Goal: Information Seeking & Learning: Learn about a topic

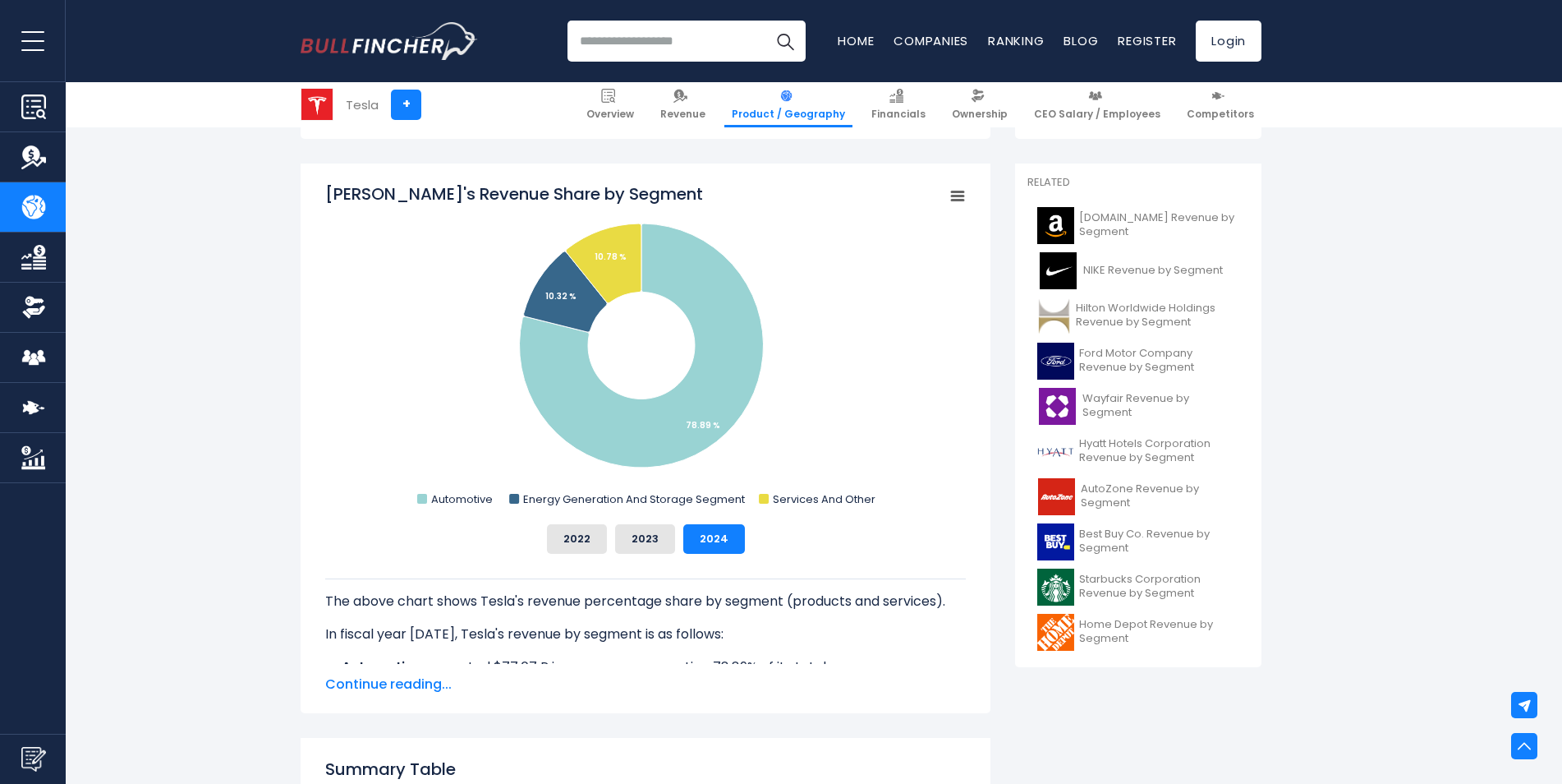
scroll to position [493, 0]
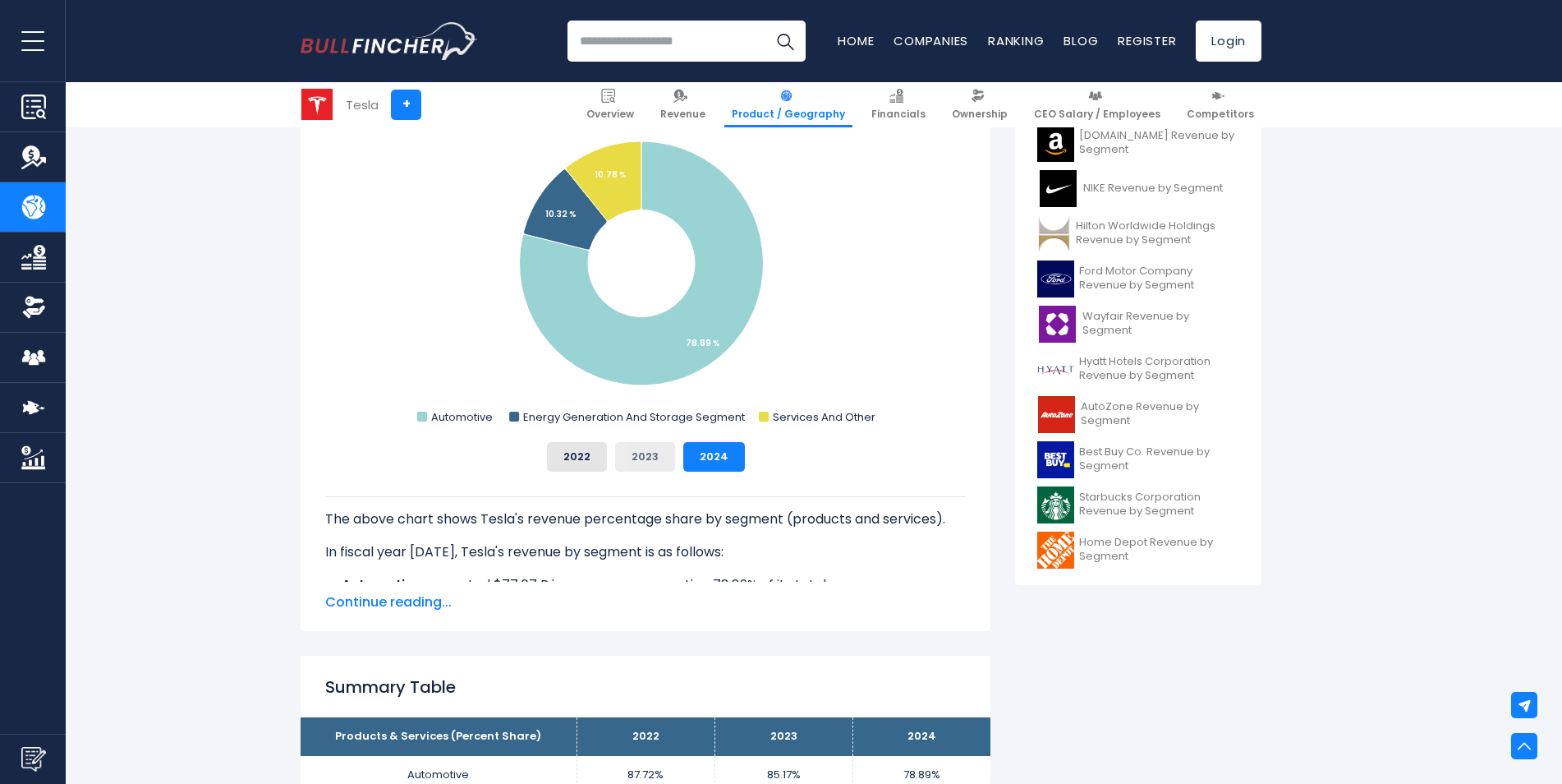
click at [667, 457] on button "2023" at bounding box center [645, 456] width 60 height 29
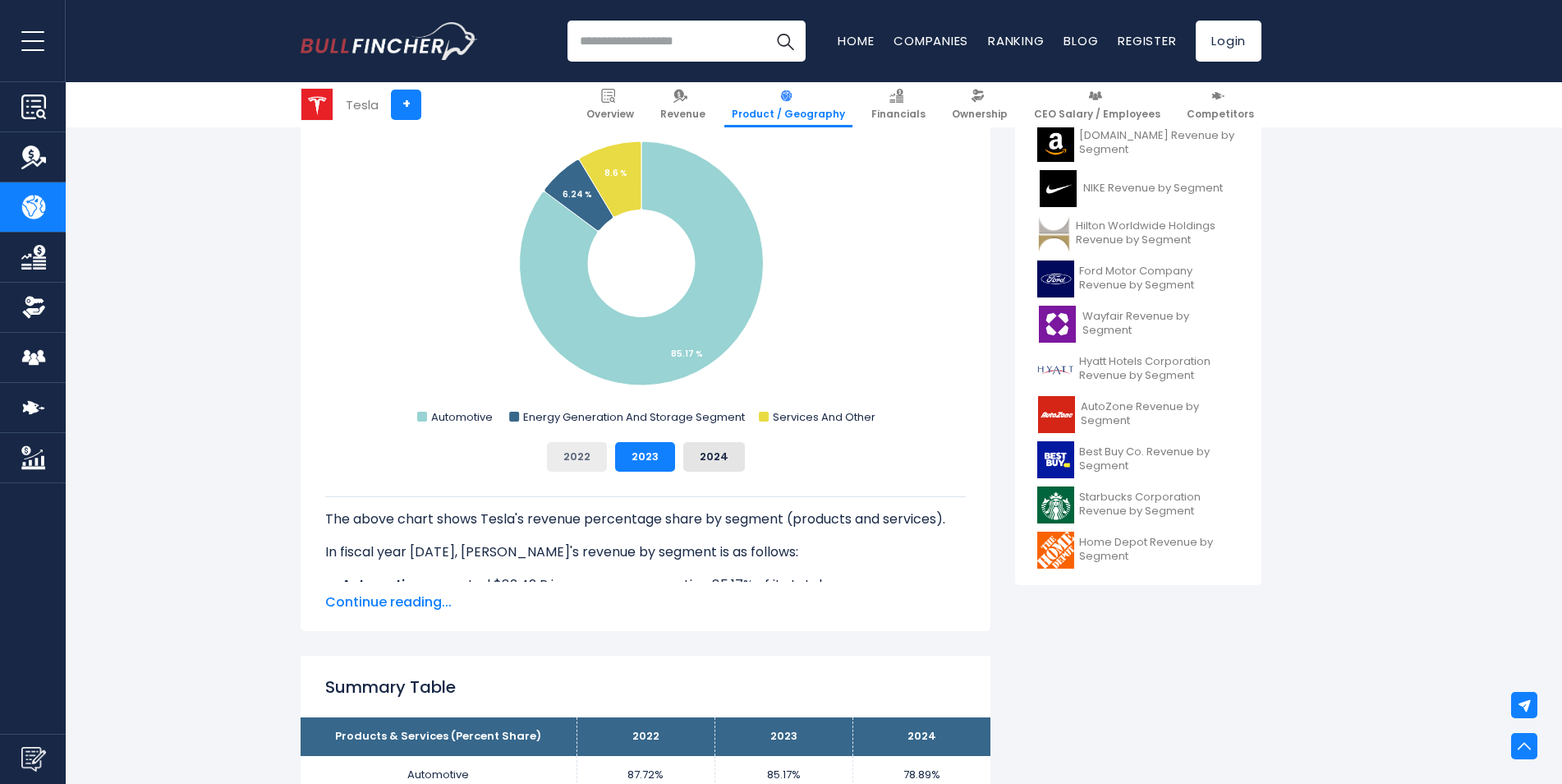
click at [578, 462] on button "2022" at bounding box center [577, 456] width 60 height 29
click at [633, 456] on button "2023" at bounding box center [645, 456] width 60 height 29
click at [681, 453] on div "2022 2023 2024" at bounding box center [645, 456] width 641 height 29
click at [700, 449] on button "2024" at bounding box center [713, 456] width 61 height 29
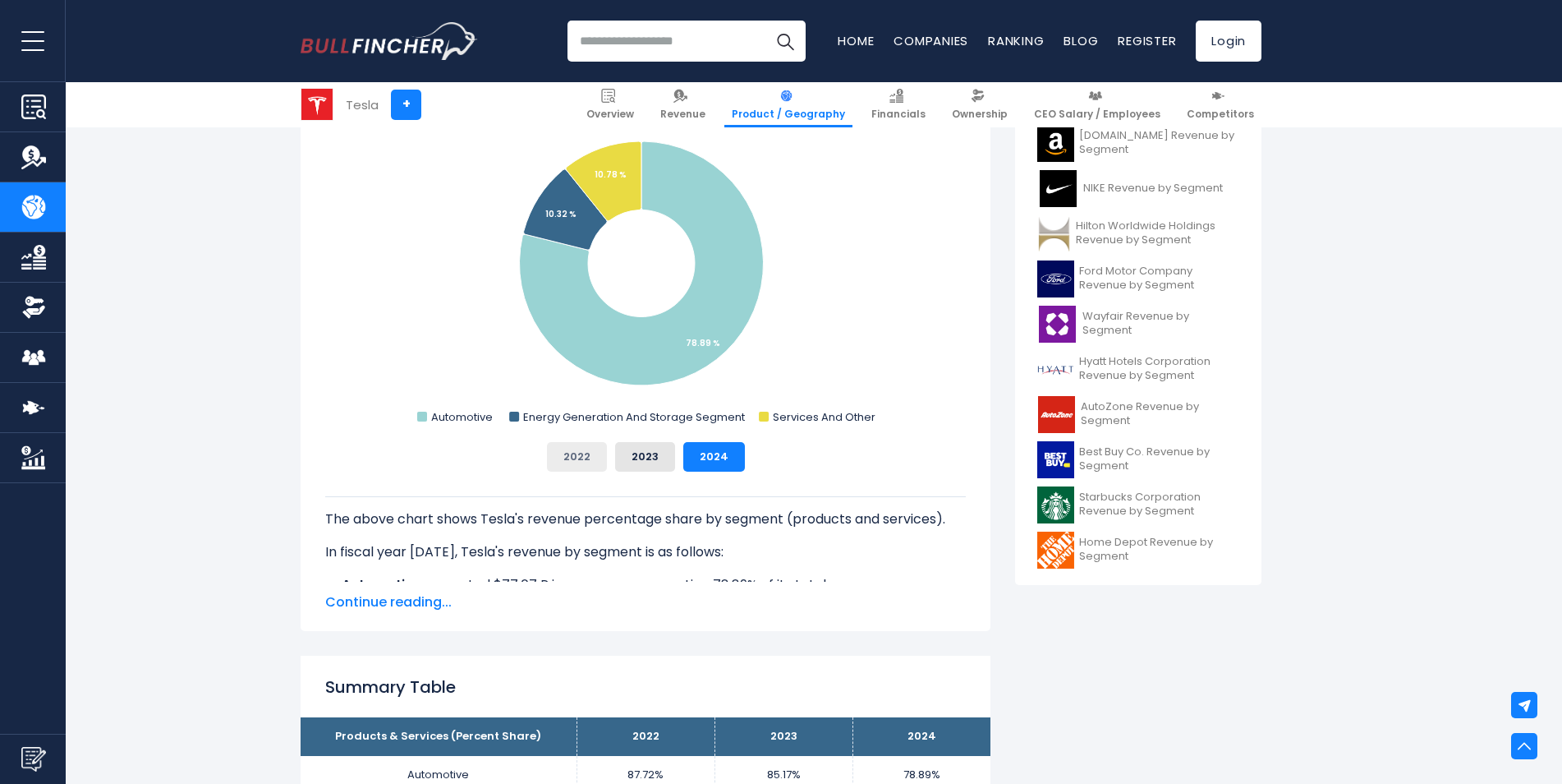
click at [586, 457] on button "2022" at bounding box center [577, 456] width 60 height 29
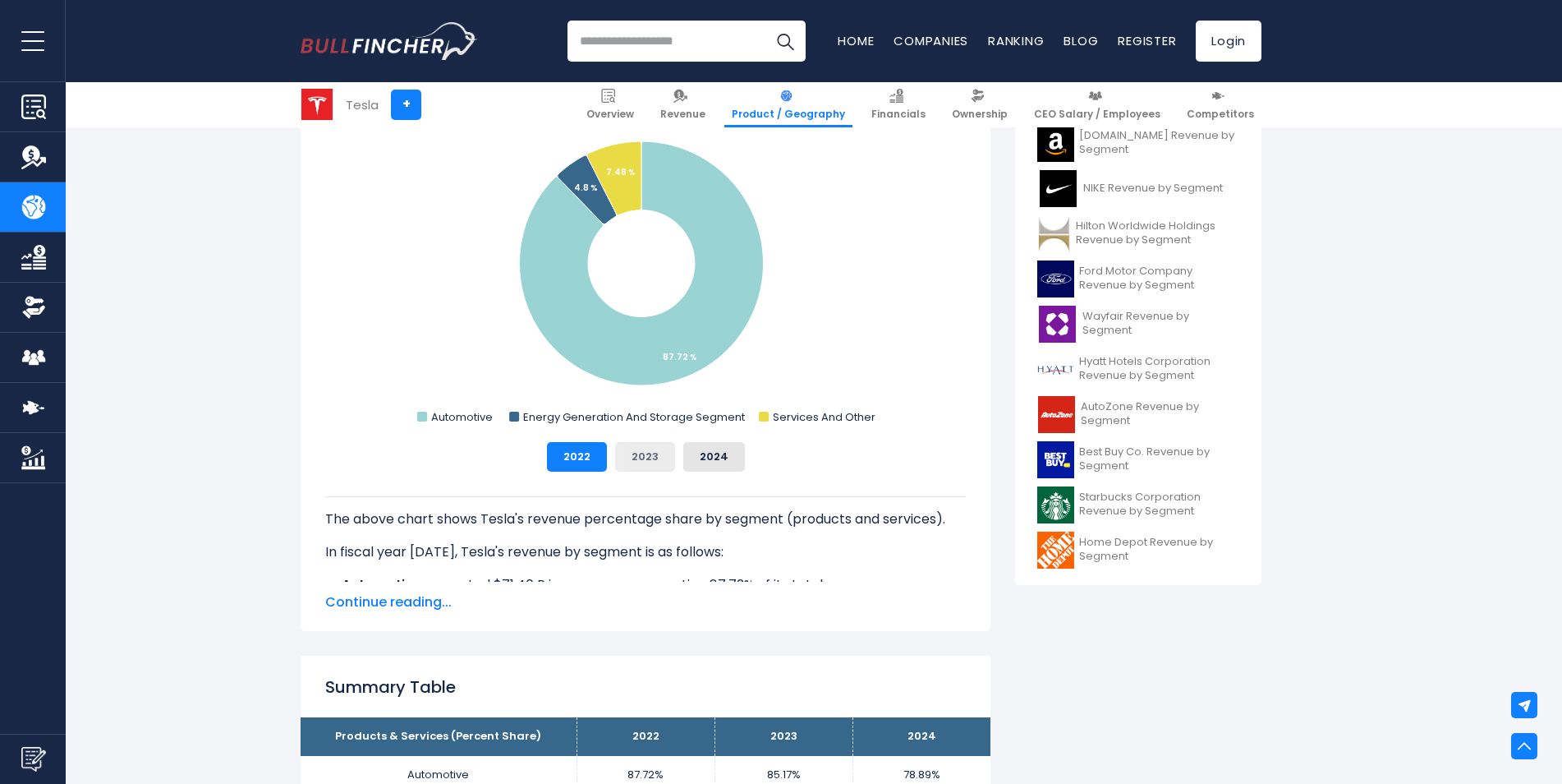
click at [632, 457] on button "2023" at bounding box center [645, 456] width 60 height 29
click at [704, 457] on button "2024" at bounding box center [713, 456] width 61 height 29
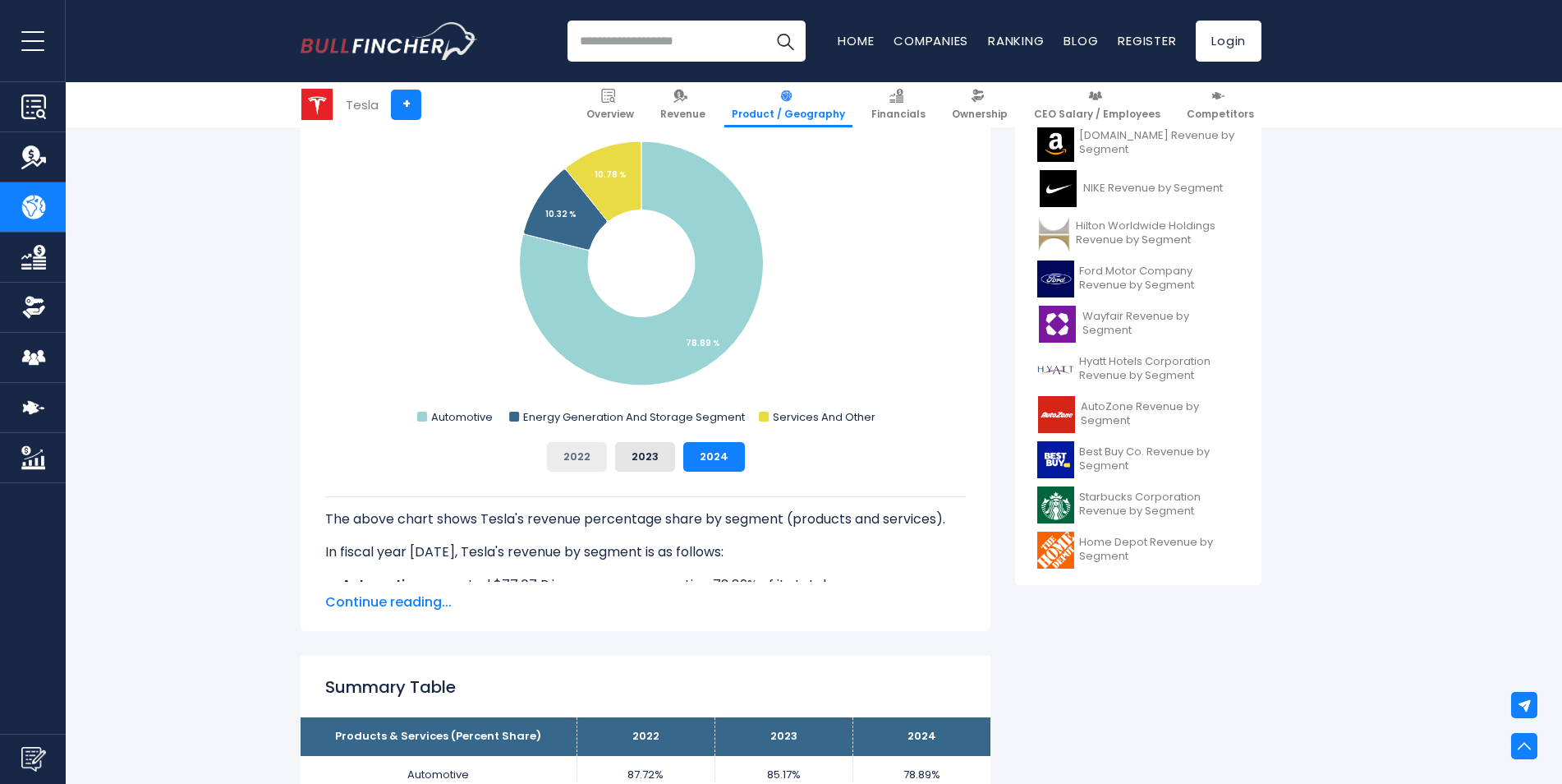
click at [573, 464] on button "2022" at bounding box center [577, 456] width 60 height 29
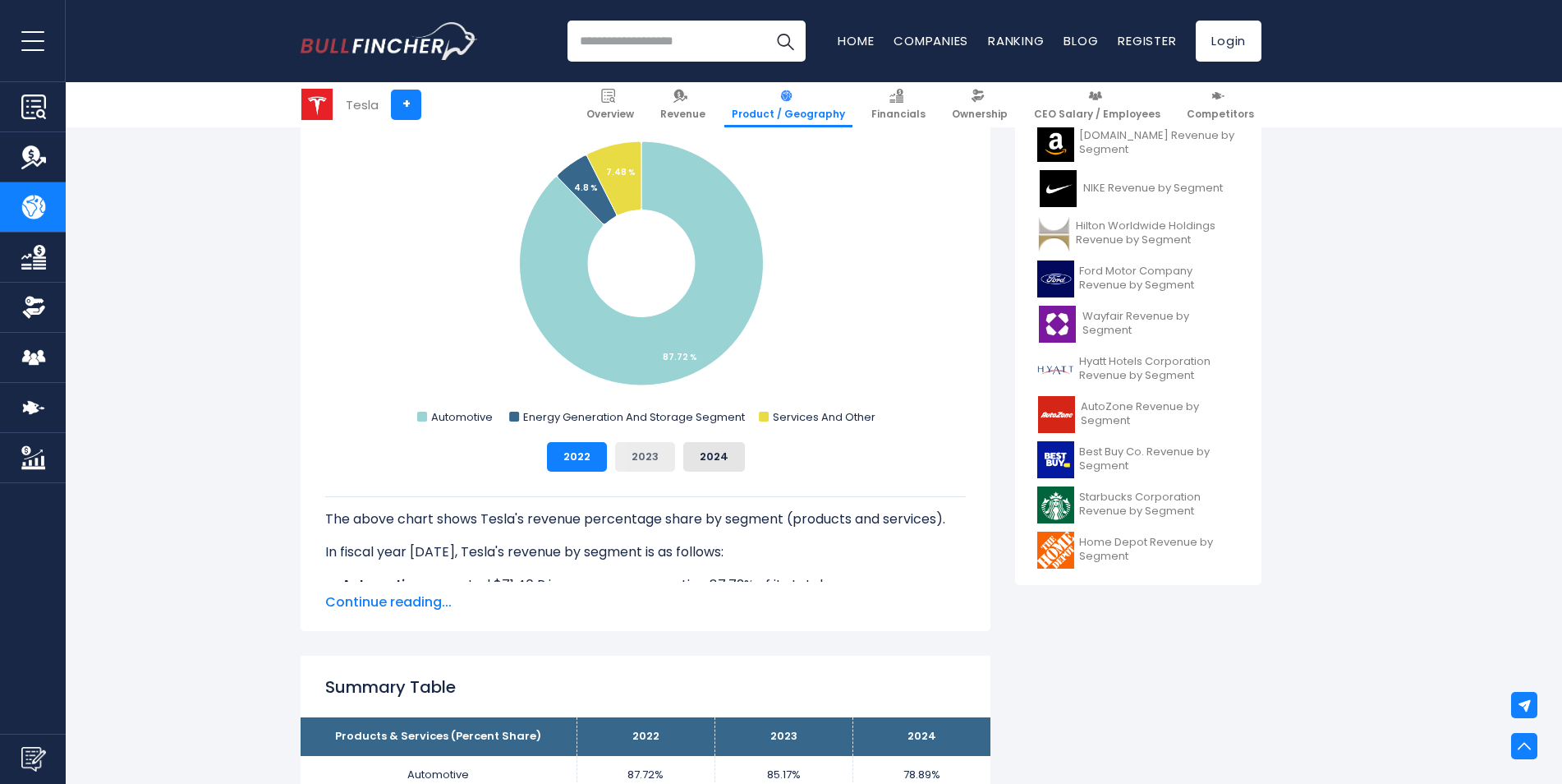
drag, startPoint x: 625, startPoint y: 464, endPoint x: 634, endPoint y: 464, distance: 9.0
click at [634, 464] on button "2023" at bounding box center [645, 456] width 60 height 29
click at [699, 464] on button "2024" at bounding box center [713, 456] width 61 height 29
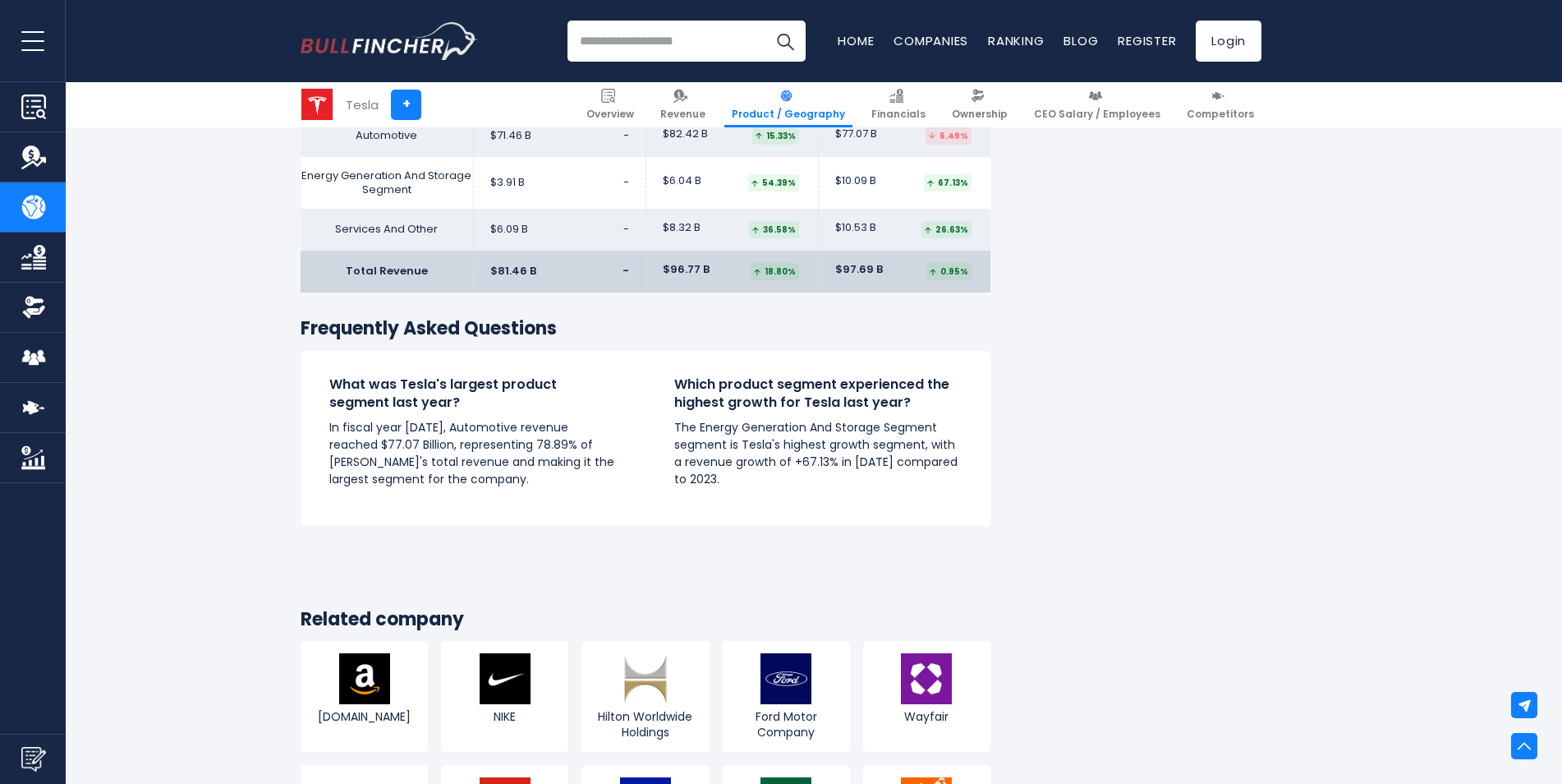
scroll to position [2882, 0]
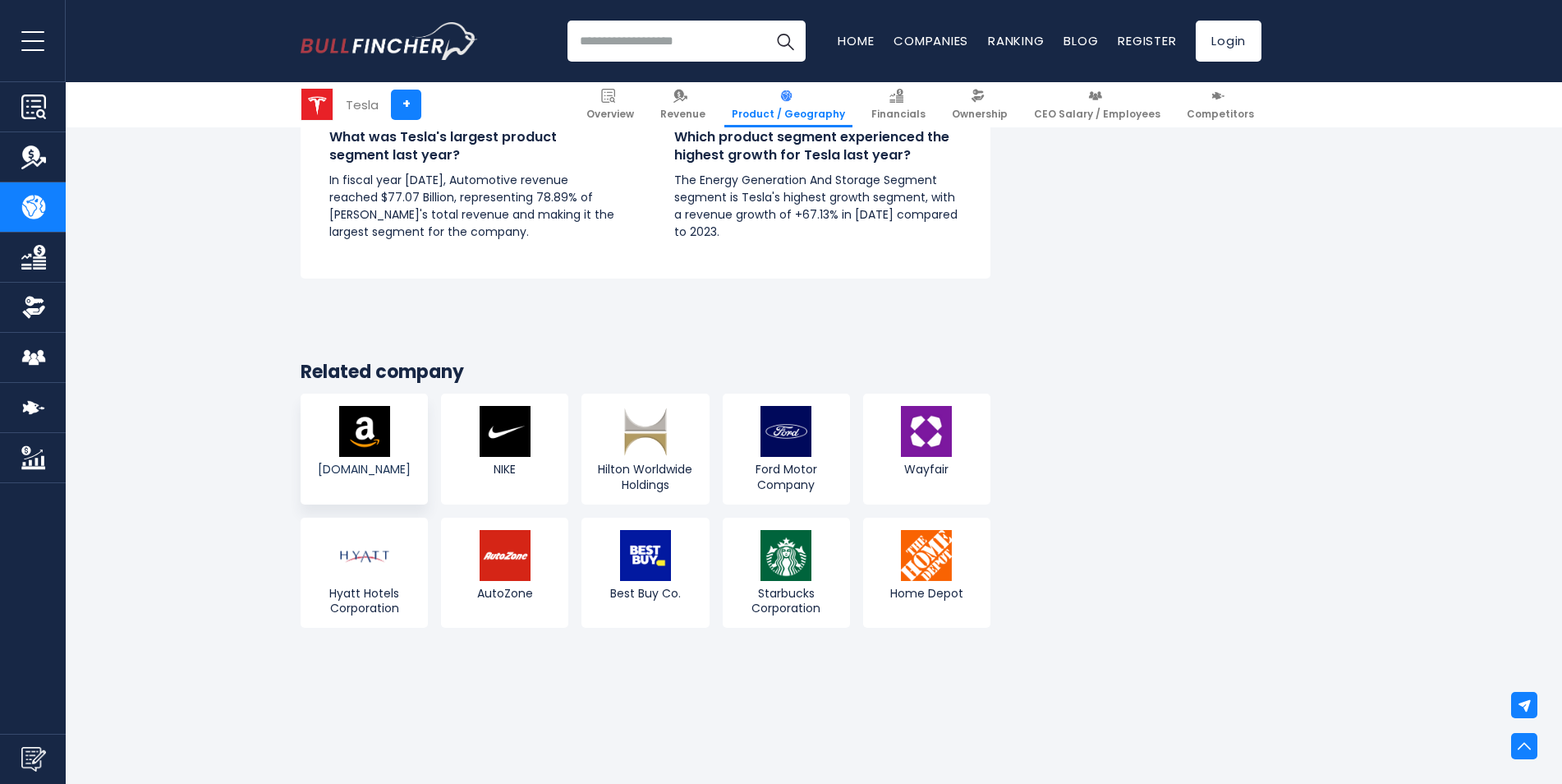
click at [392, 449] on link "Amazon.com" at bounding box center [365, 448] width 128 height 110
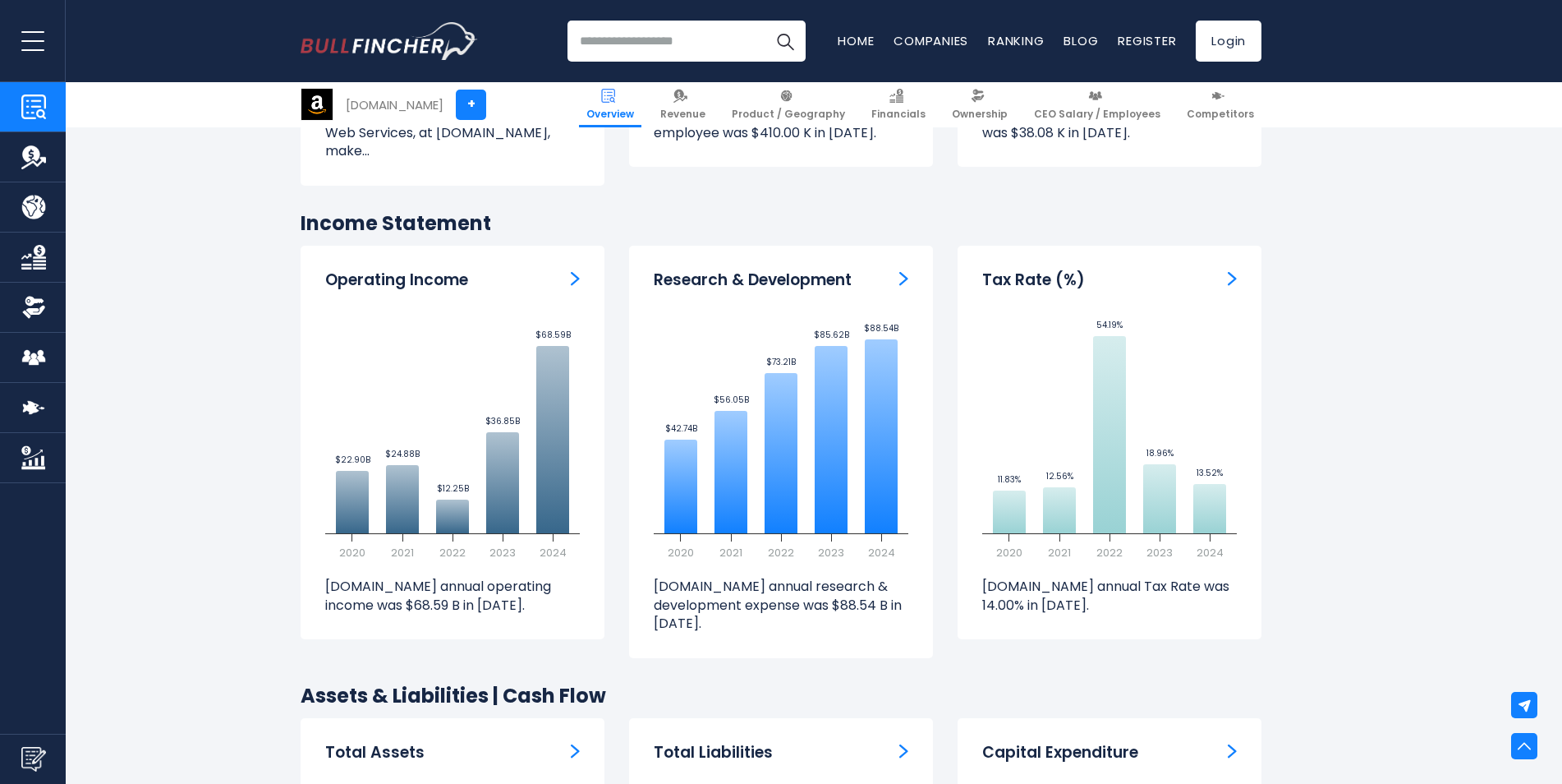
scroll to position [2303, 0]
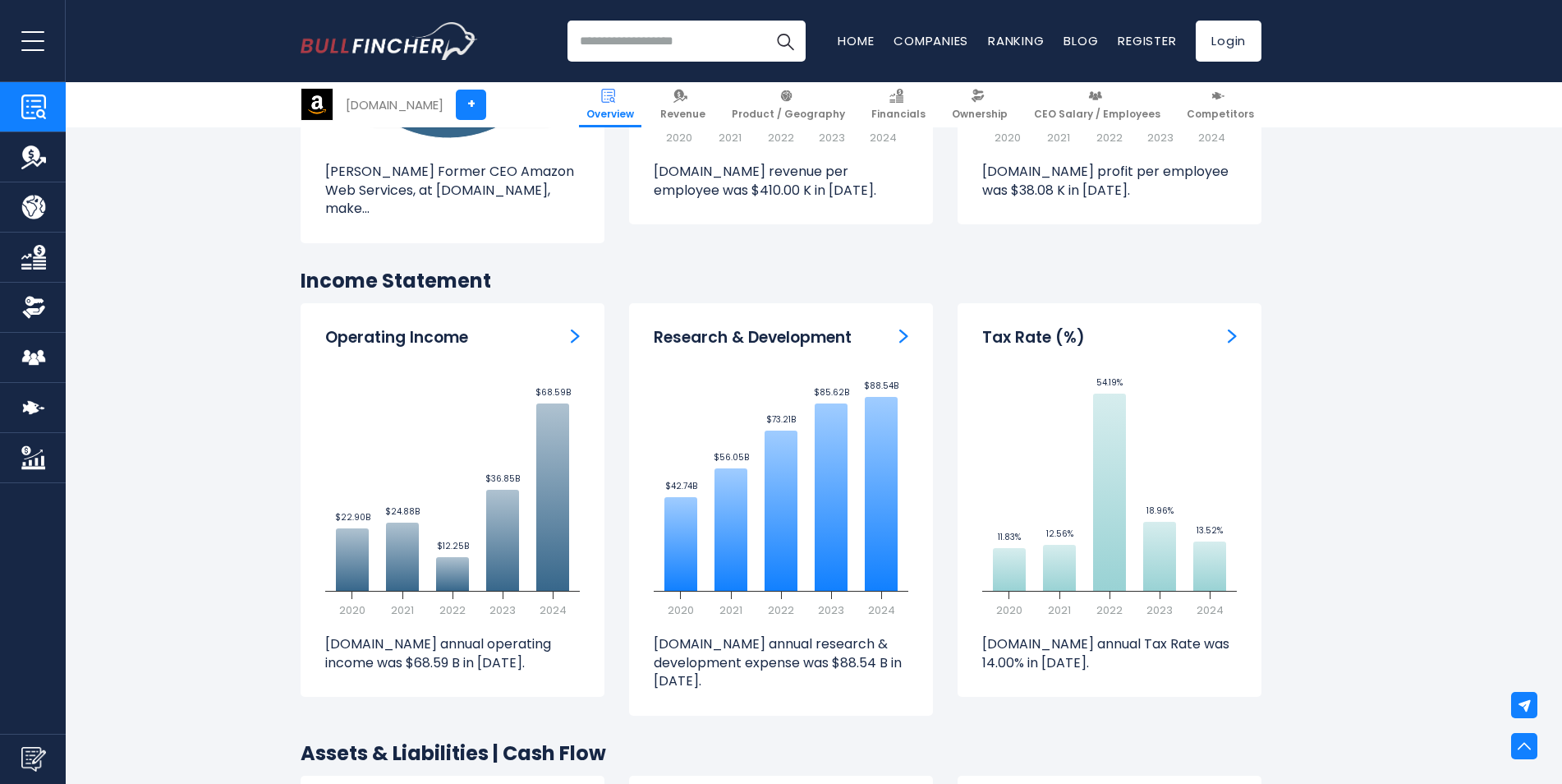
click at [637, 55] on input "search" at bounding box center [687, 41] width 238 height 41
type input "****"
click at [765, 21] on button "Search" at bounding box center [786, 41] width 41 height 41
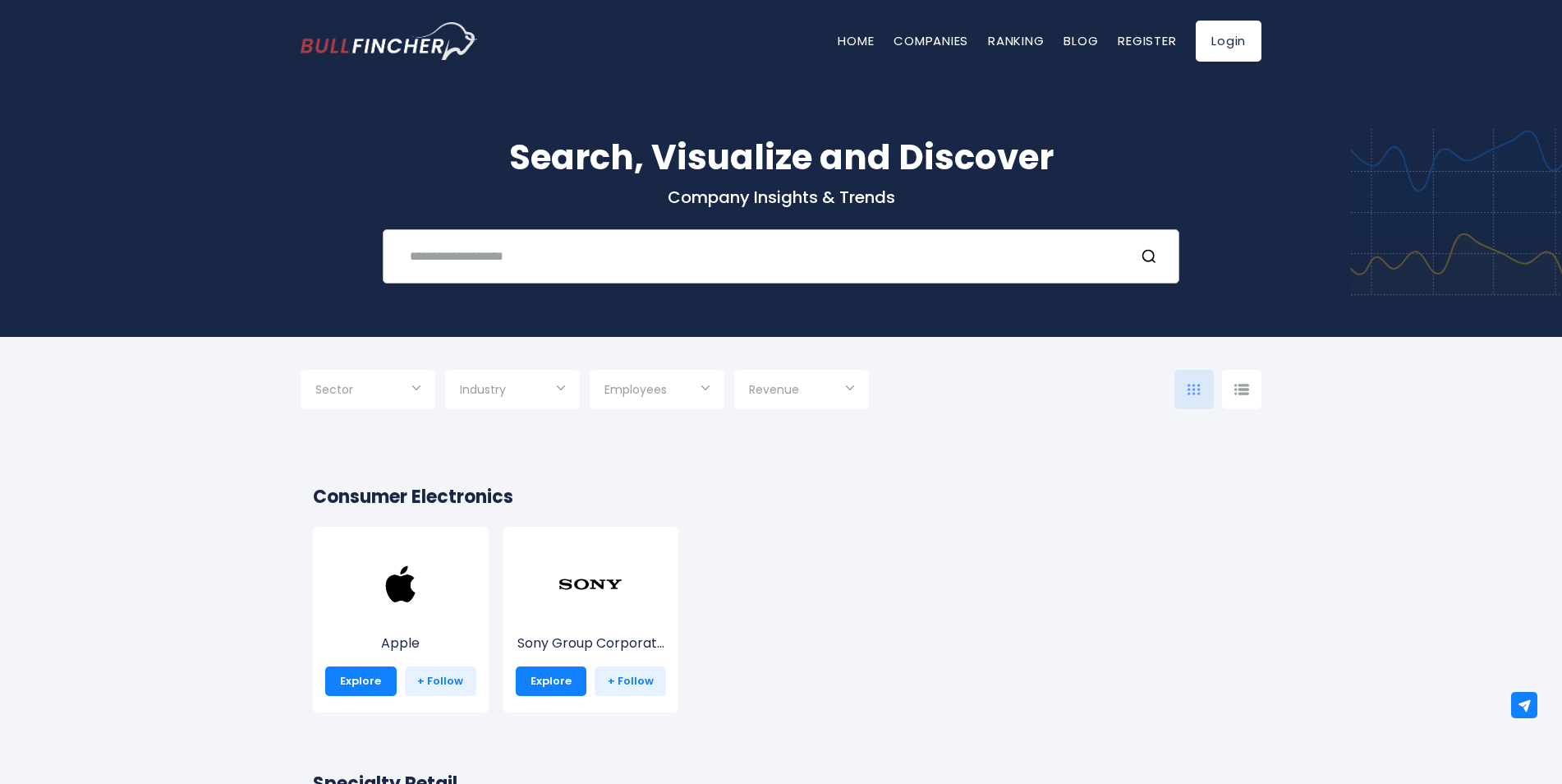
click at [530, 271] on input "text" at bounding box center [761, 255] width 721 height 30
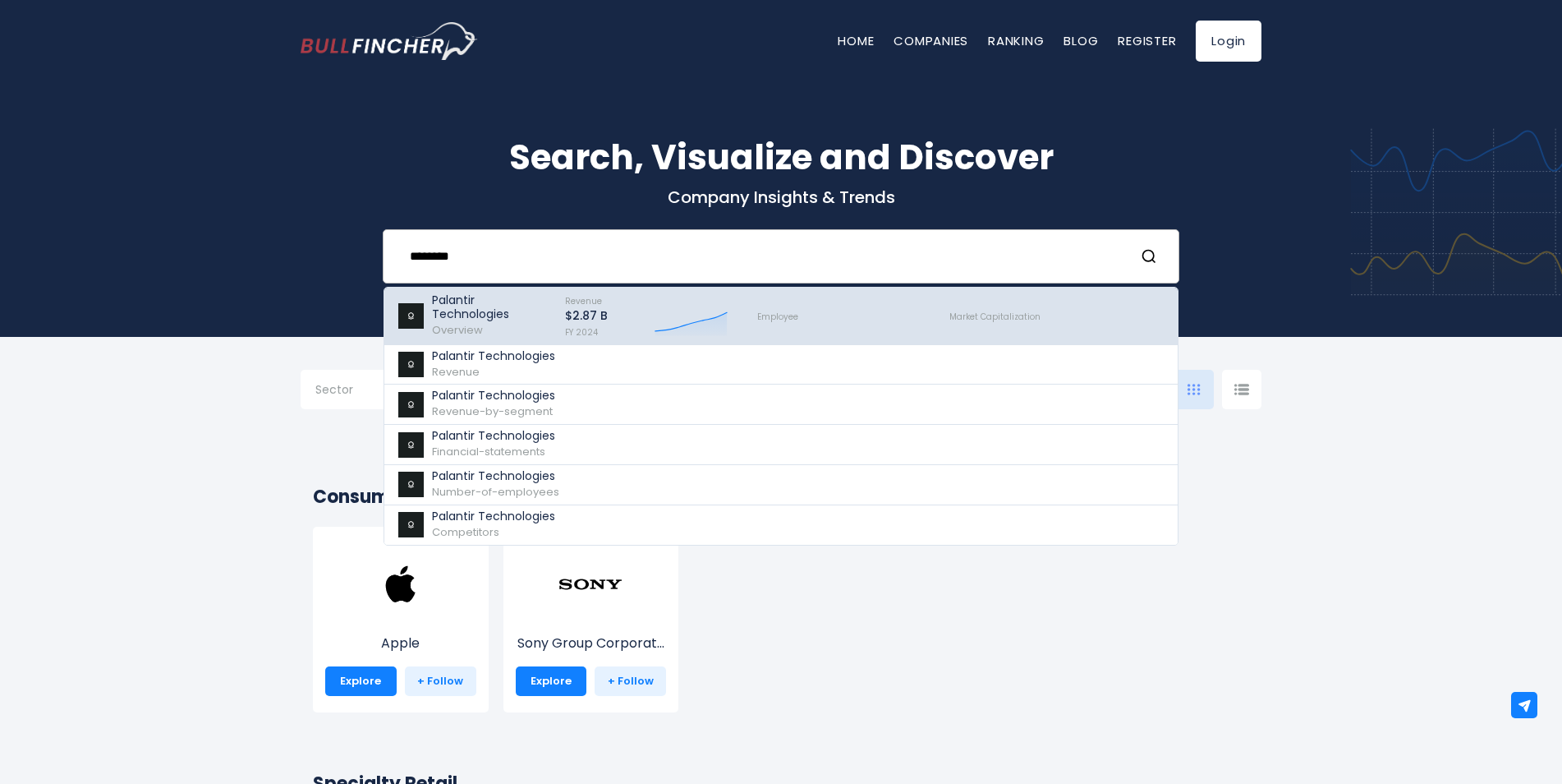
type input "********"
click at [507, 307] on p "Palantir Technologies" at bounding box center [491, 307] width 118 height 28
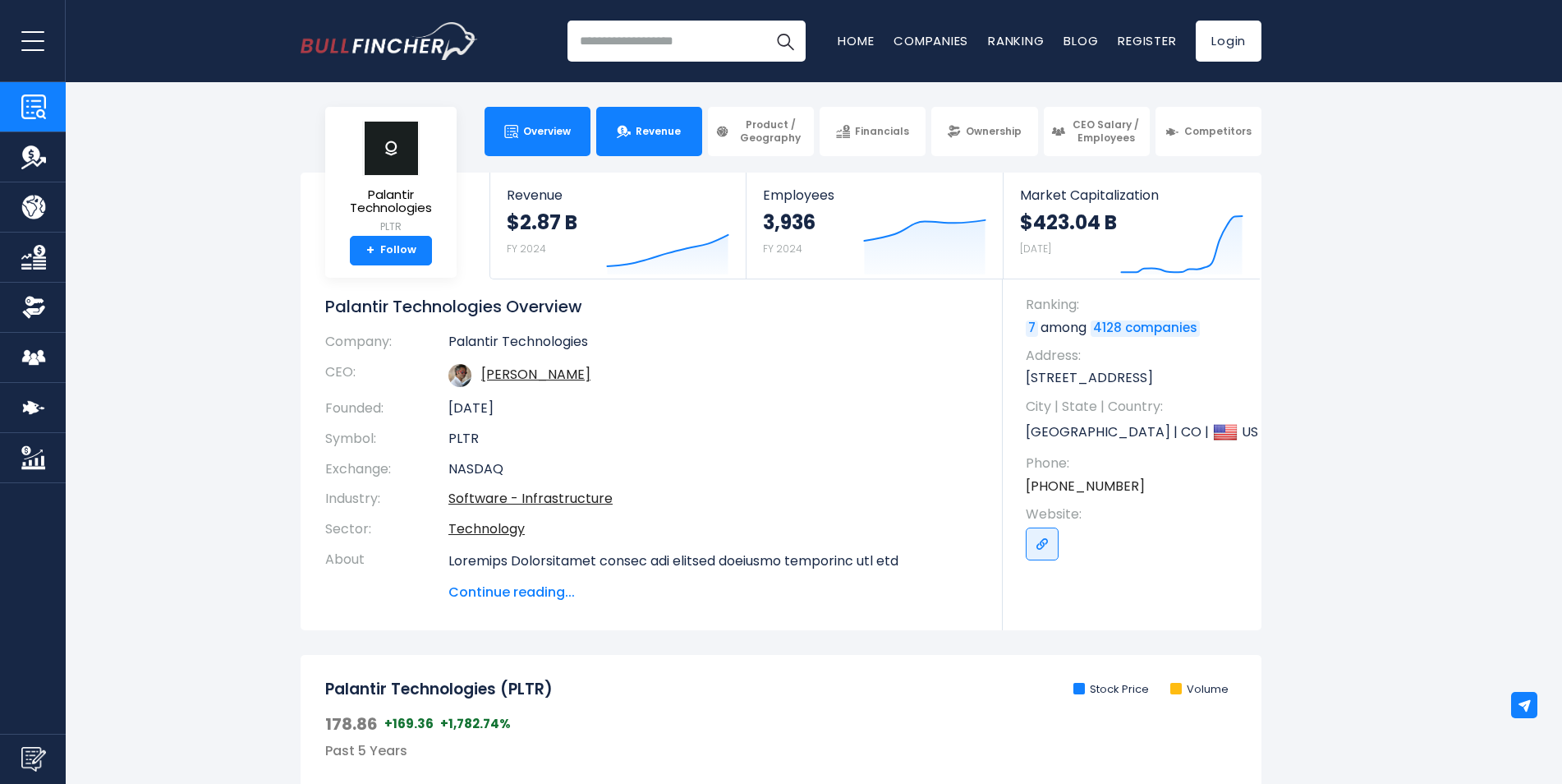
click at [647, 132] on span "Revenue" at bounding box center [658, 131] width 45 height 13
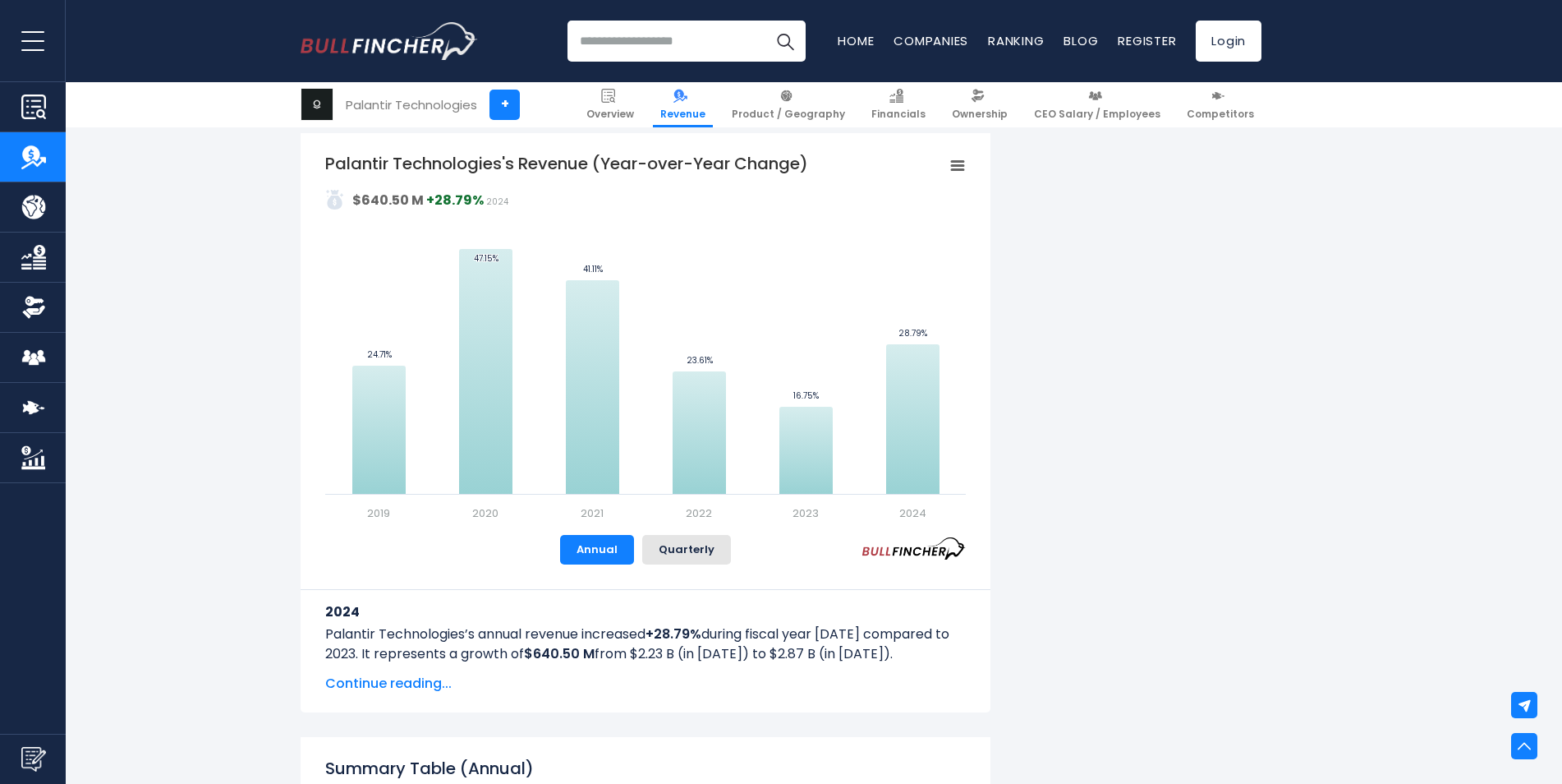
scroll to position [493, 0]
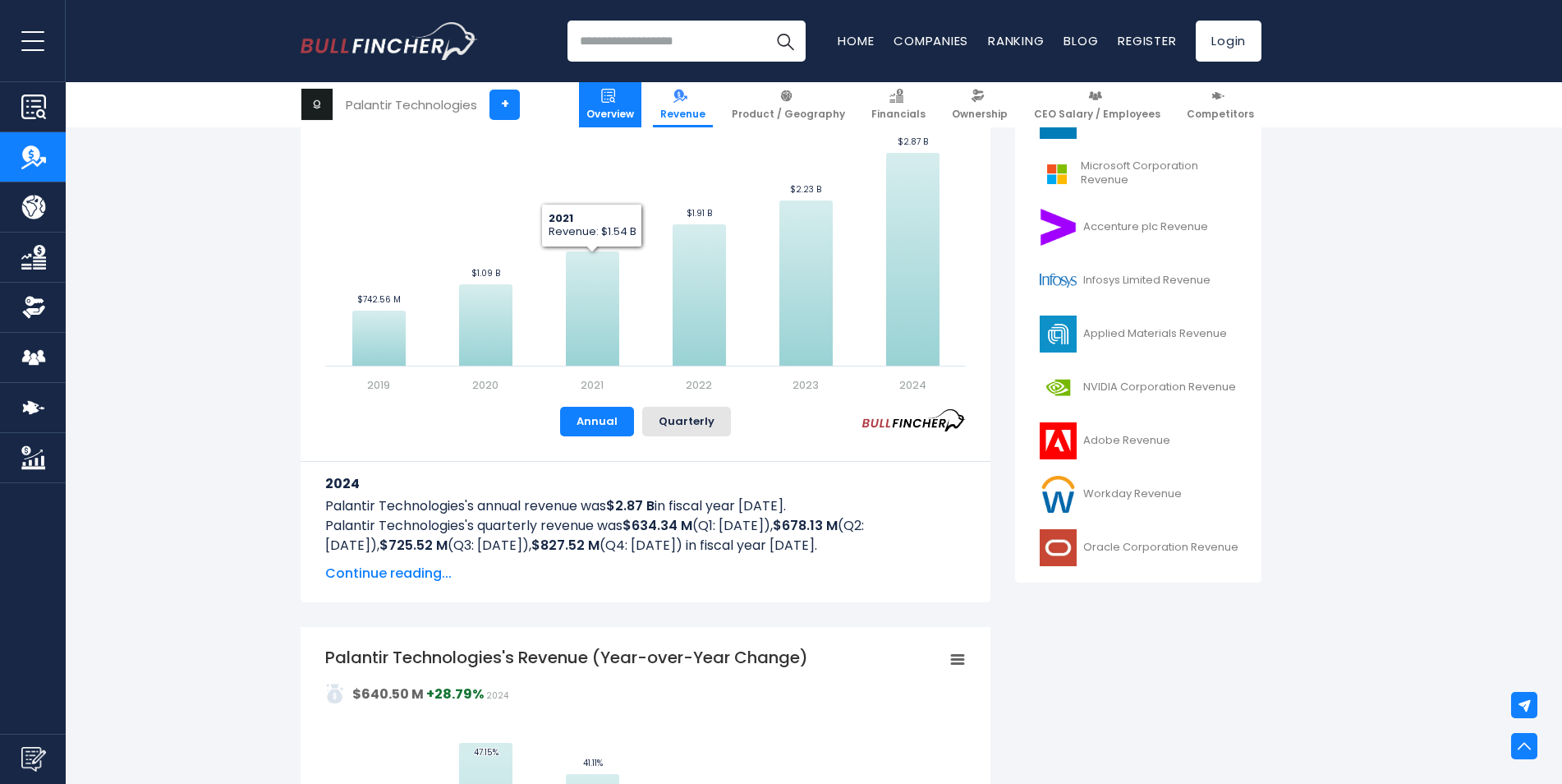
click at [621, 113] on span "Overview" at bounding box center [610, 114] width 47 height 13
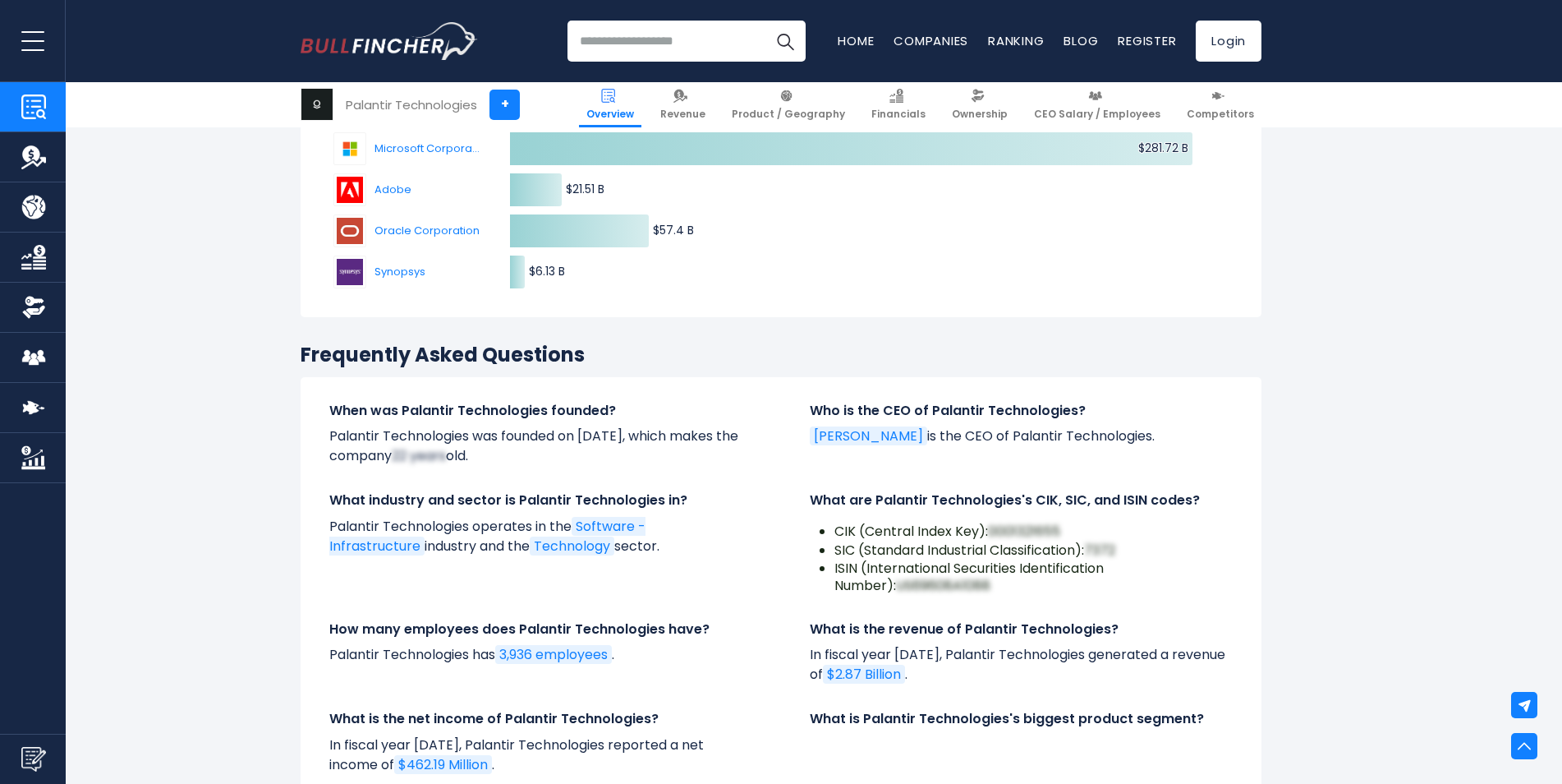
scroll to position [5182, 0]
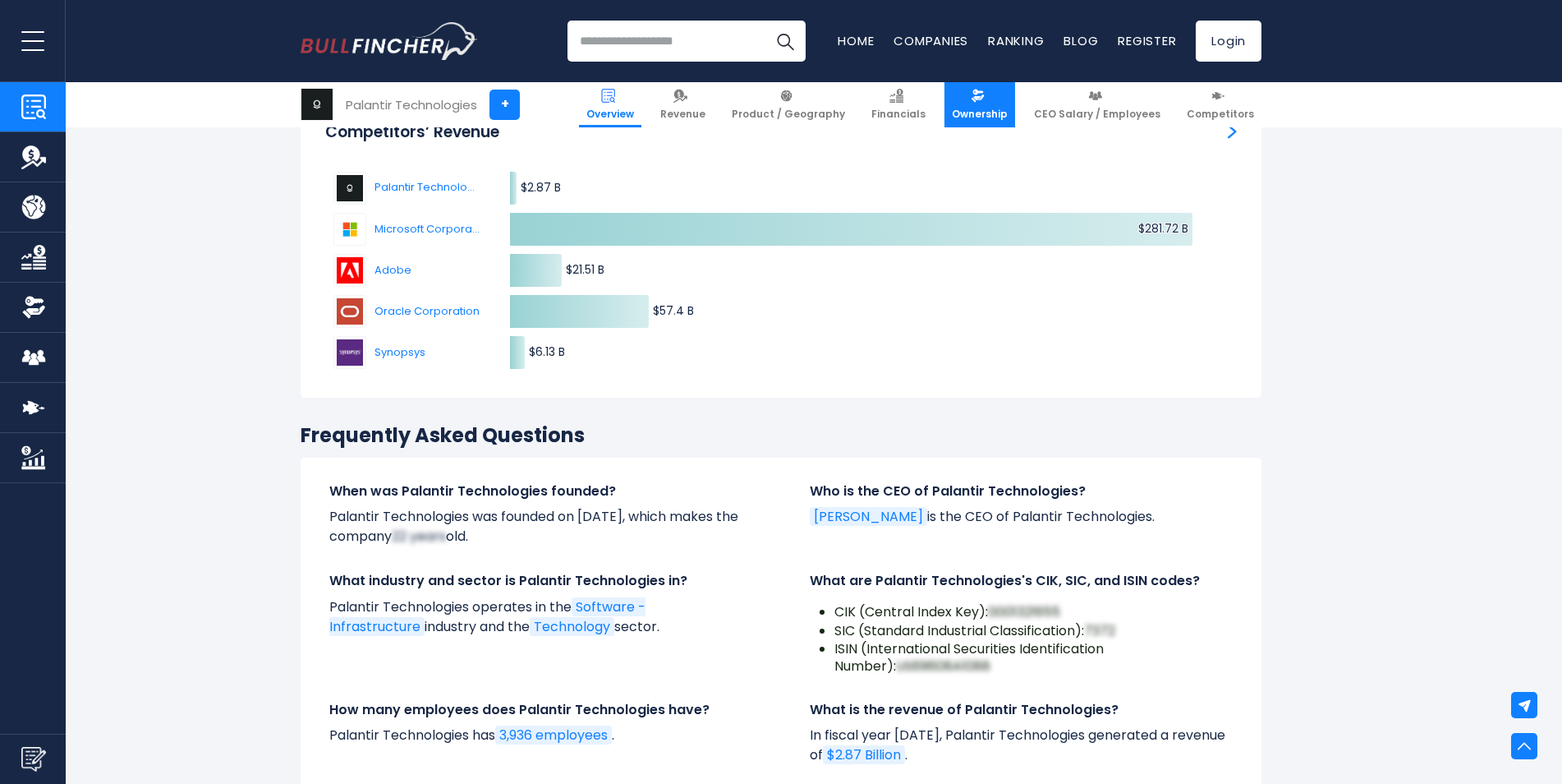
click at [982, 108] on span "Ownership" at bounding box center [980, 114] width 56 height 13
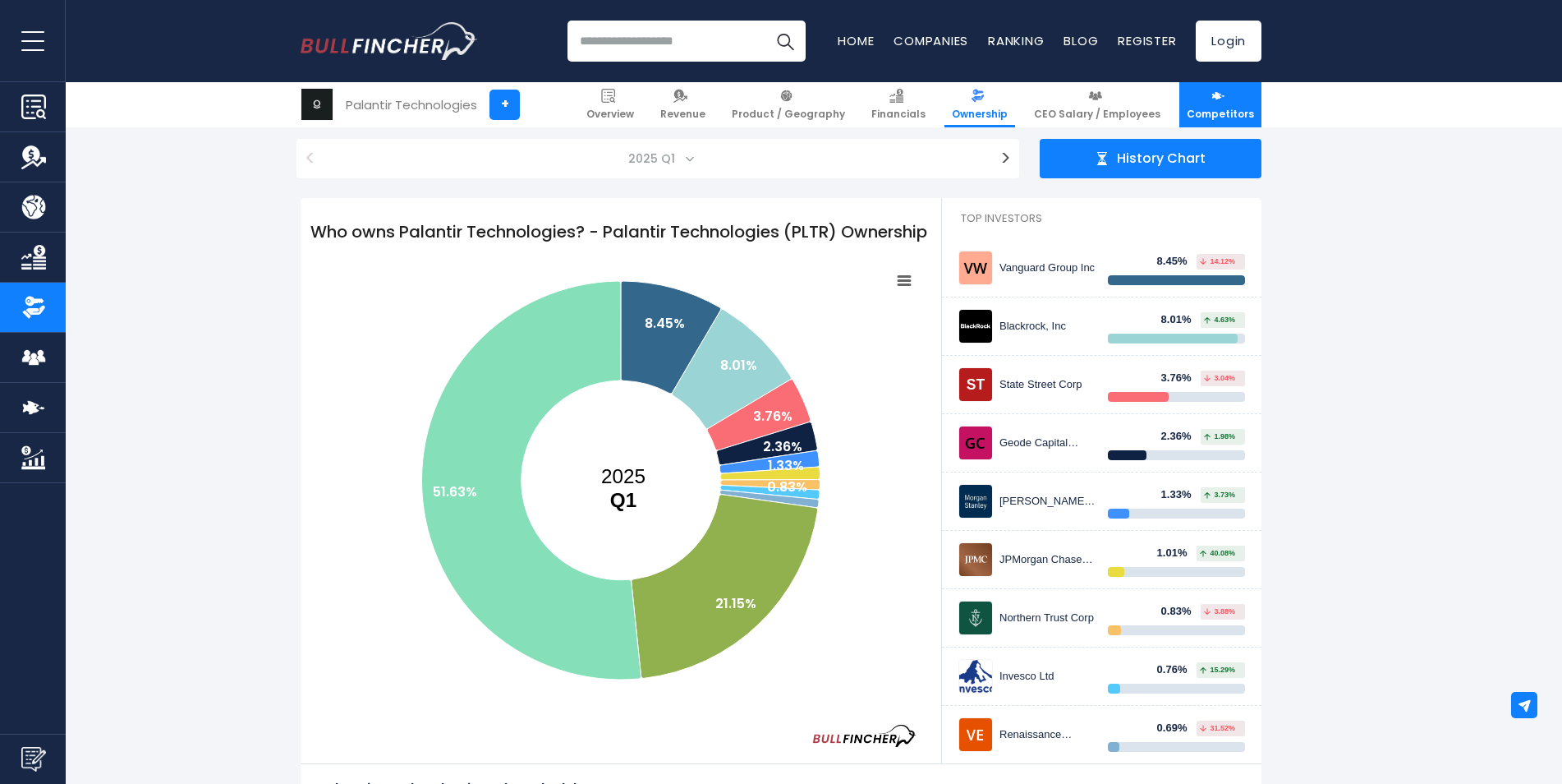
click at [1194, 109] on span "Competitors" at bounding box center [1220, 114] width 67 height 13
click at [1214, 97] on img at bounding box center [1219, 96] width 14 height 14
click at [1211, 103] on link "Competitors" at bounding box center [1220, 104] width 82 height 45
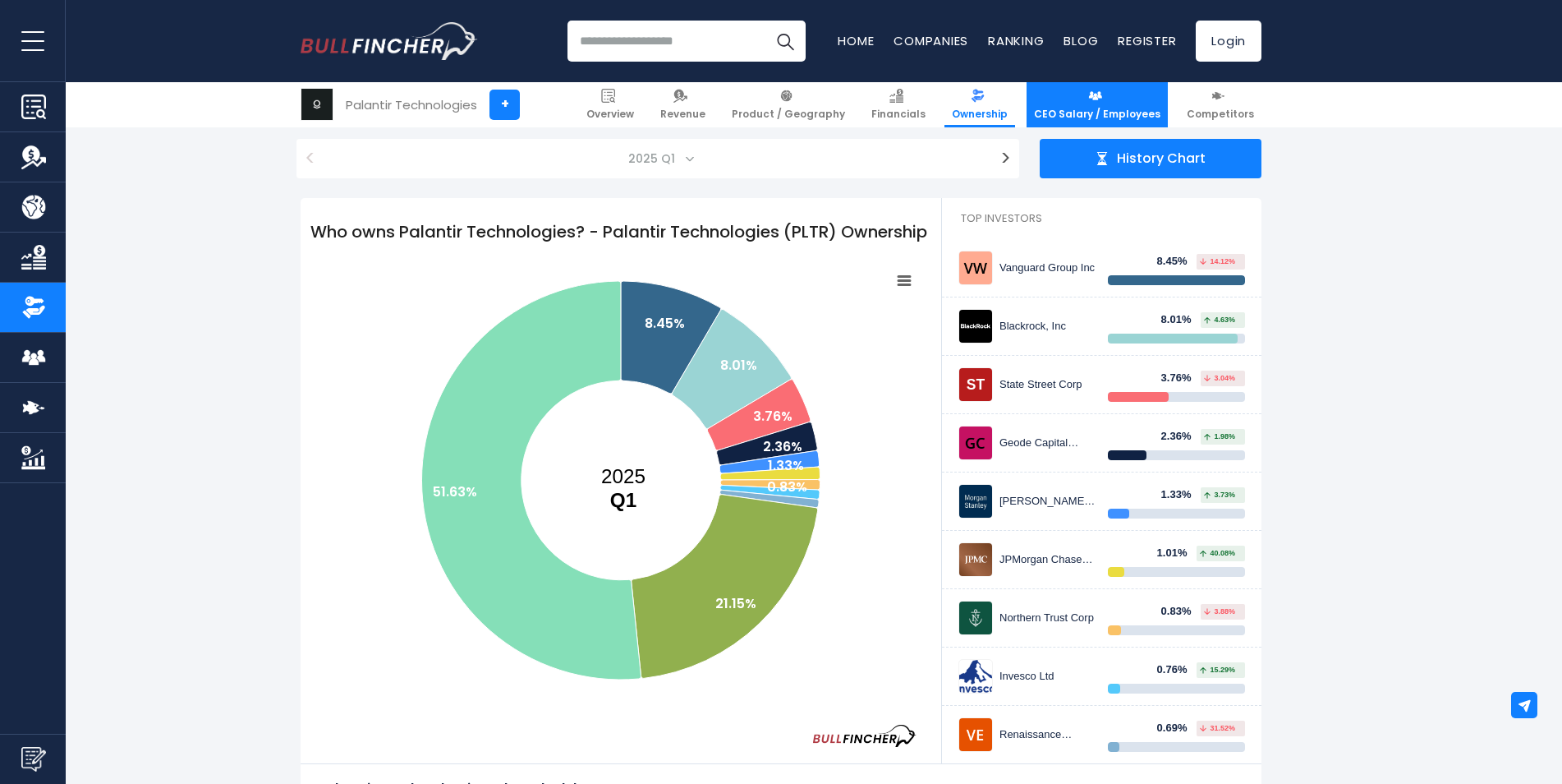
click at [1143, 104] on link "CEO Salary / Employees" at bounding box center [1097, 104] width 141 height 45
